Goal: Transaction & Acquisition: Download file/media

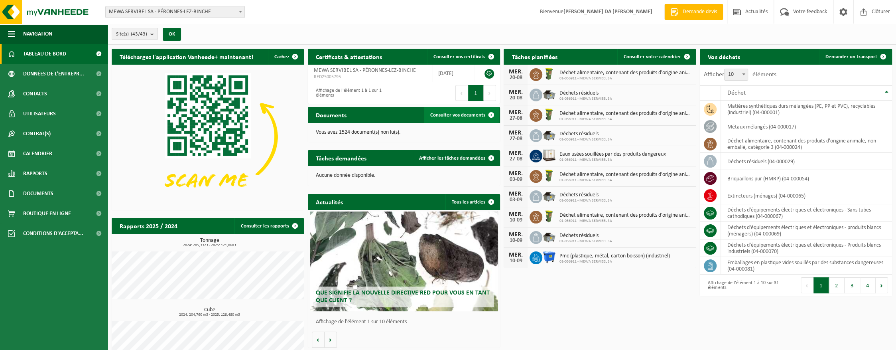
click at [455, 115] on span "Consulter vos documents" at bounding box center [457, 114] width 55 height 5
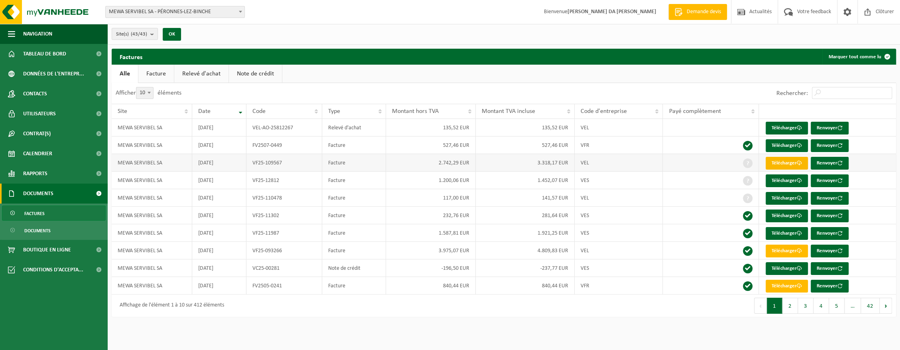
click at [780, 163] on link "Télécharger" at bounding box center [787, 163] width 42 height 13
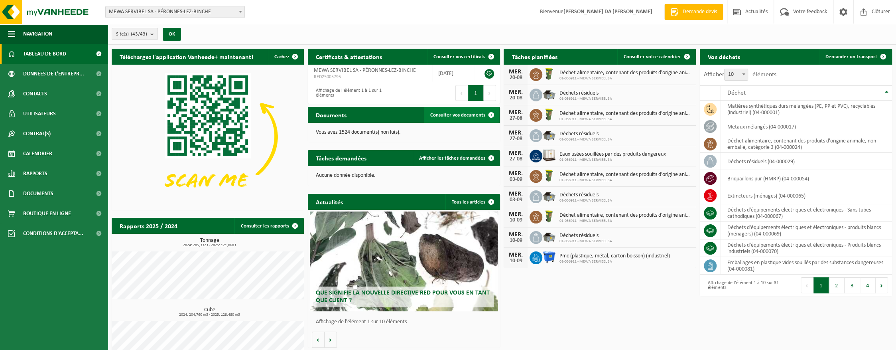
click at [453, 116] on span "Consulter vos documents" at bounding box center [457, 114] width 55 height 5
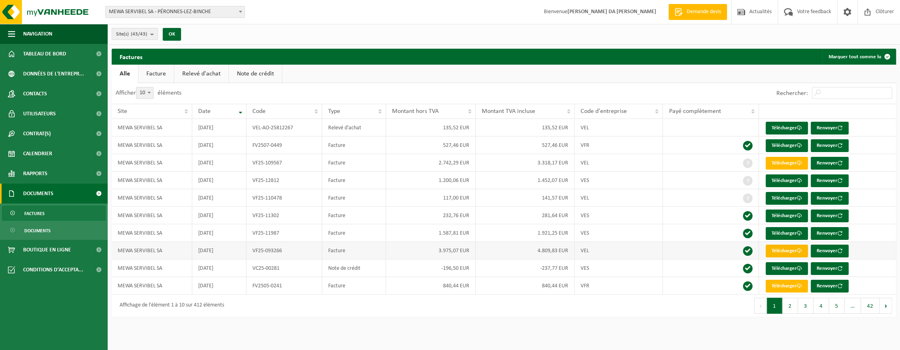
click at [787, 250] on link "Télécharger" at bounding box center [787, 251] width 42 height 13
click at [792, 305] on button "2" at bounding box center [791, 306] width 16 height 16
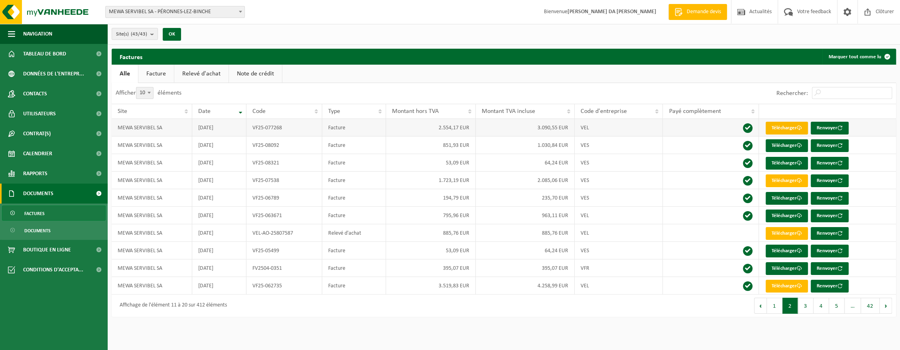
click at [787, 129] on link "Télécharger" at bounding box center [787, 128] width 42 height 13
click at [786, 287] on link "Télécharger" at bounding box center [787, 286] width 42 height 13
click at [776, 146] on link "Télécharger" at bounding box center [787, 145] width 42 height 13
click at [779, 163] on link "Télécharger" at bounding box center [787, 163] width 42 height 13
click at [801, 303] on button "3" at bounding box center [806, 306] width 16 height 16
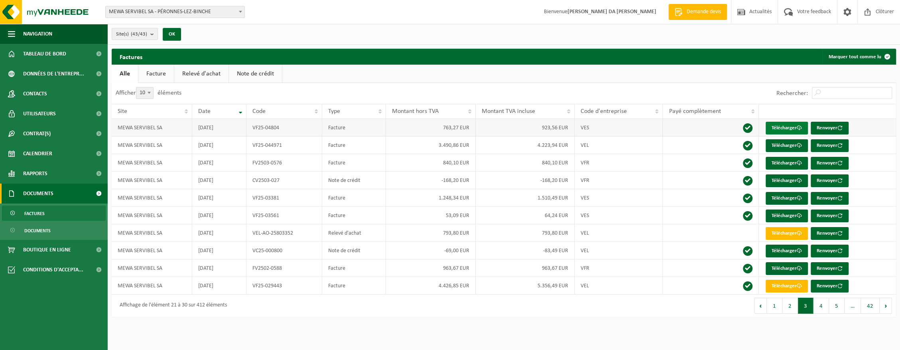
click at [793, 127] on link "Télécharger" at bounding box center [787, 128] width 42 height 13
click at [790, 129] on link "Télécharger" at bounding box center [787, 128] width 42 height 13
click at [821, 306] on button "4" at bounding box center [822, 306] width 16 height 16
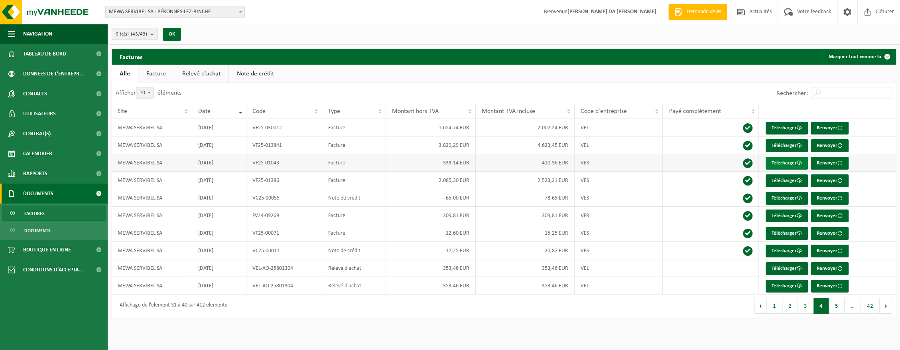
click at [787, 162] on link "Télécharger" at bounding box center [787, 163] width 42 height 13
click at [832, 304] on button "5" at bounding box center [837, 306] width 16 height 16
click at [777, 167] on link "Télécharger" at bounding box center [787, 163] width 42 height 13
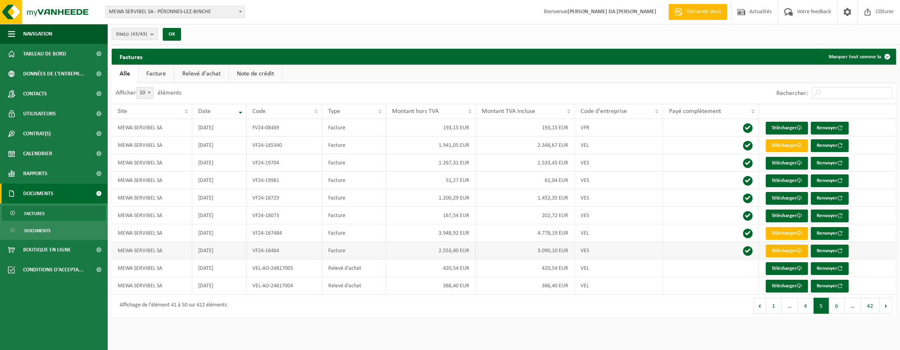
click at [779, 253] on link "Télécharger" at bounding box center [787, 251] width 42 height 13
